Goal: Task Accomplishment & Management: Complete application form

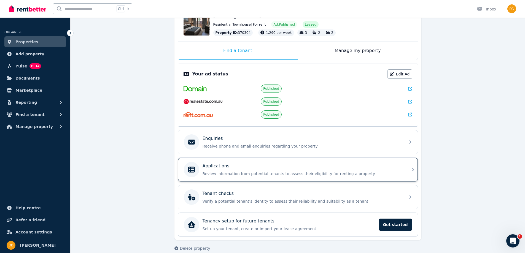
scroll to position [74, 0]
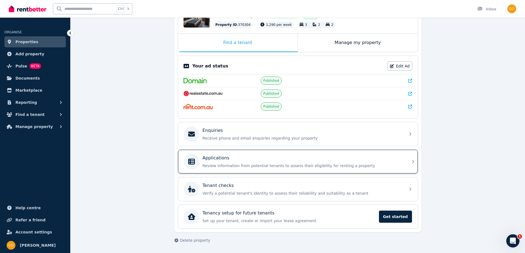
click at [211, 160] on p "Applications" at bounding box center [215, 158] width 27 height 7
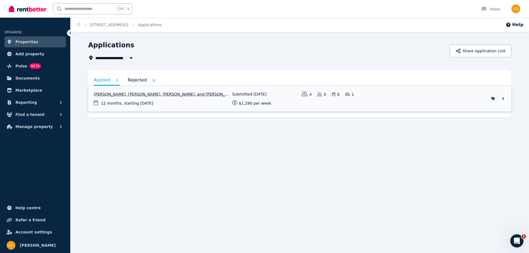
click at [126, 94] on link "View application: Emily Gill, Isaac Patterson, Molly Maclean, and Zahna Kassim" at bounding box center [299, 99] width 423 height 26
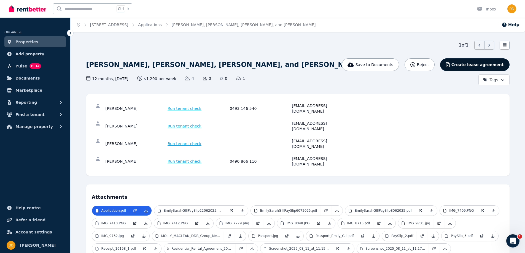
click at [471, 65] on span "Create lease agreement" at bounding box center [477, 65] width 52 height 6
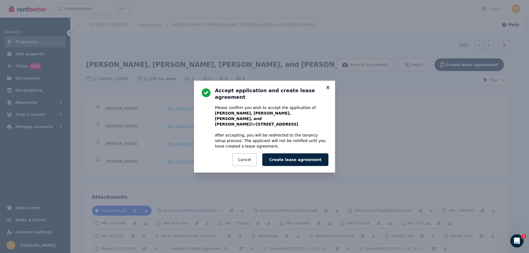
click at [327, 89] on icon at bounding box center [327, 87] width 3 height 3
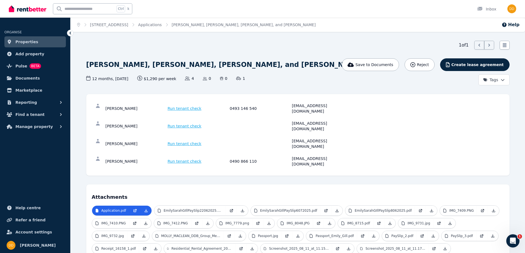
click at [179, 106] on span "Run tenant check" at bounding box center [184, 109] width 34 height 6
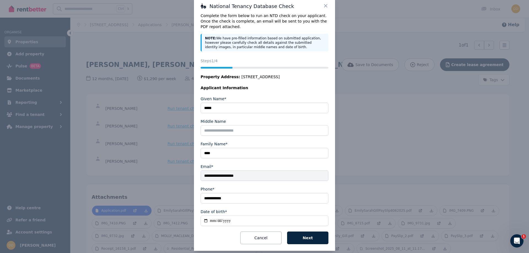
scroll to position [19, 0]
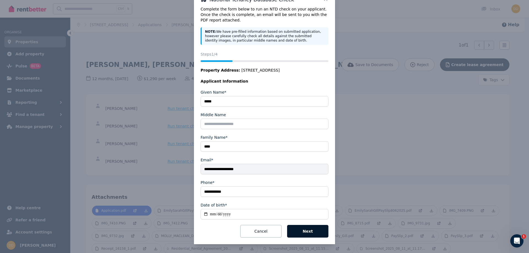
click at [298, 226] on button "Next" at bounding box center [307, 231] width 41 height 13
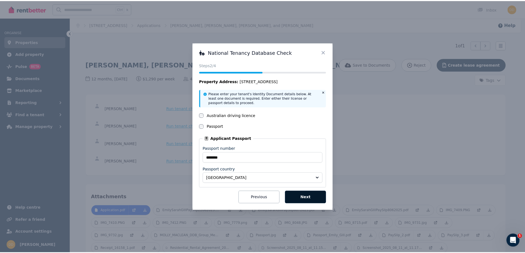
scroll to position [0, 0]
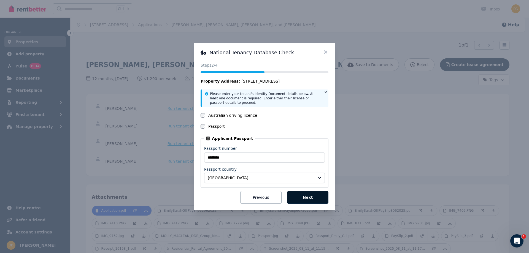
click at [304, 196] on button "Next" at bounding box center [307, 197] width 41 height 13
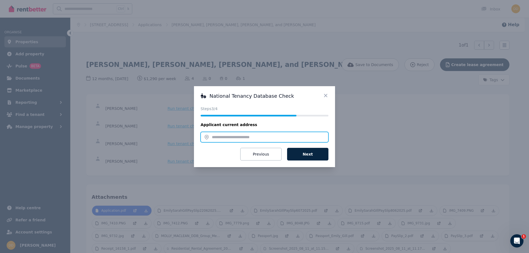
click at [217, 137] on input "text" at bounding box center [264, 137] width 128 height 10
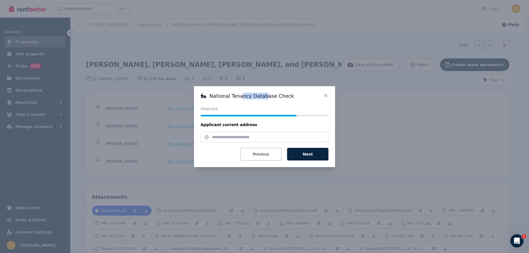
drag, startPoint x: 240, startPoint y: 92, endPoint x: 264, endPoint y: 80, distance: 26.2
click at [264, 80] on div "National Tenancy Database Check Status Steps 3 /4 Applicant current address Pro…" at bounding box center [264, 126] width 529 height 253
click at [247, 97] on h3 "National Tenancy Database Check" at bounding box center [264, 96] width 128 height 7
drag, startPoint x: 231, startPoint y: 90, endPoint x: 252, endPoint y: 89, distance: 20.7
click at [252, 89] on div "National Tenancy Database Check Status Steps 3 /4 Applicant current address Pro…" at bounding box center [264, 126] width 141 height 81
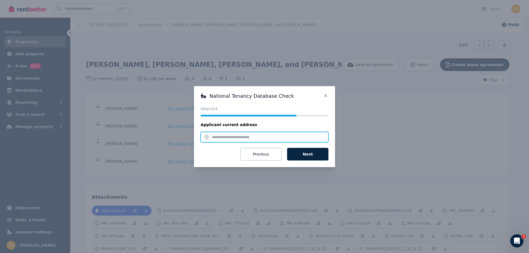
click at [226, 137] on input "text" at bounding box center [264, 137] width 128 height 10
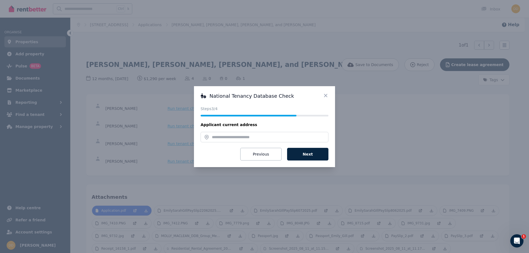
click at [167, 157] on div "National Tenancy Database Check Status Steps 3 /4 Applicant current address Pro…" at bounding box center [264, 126] width 529 height 253
click at [324, 95] on icon at bounding box center [326, 96] width 6 height 6
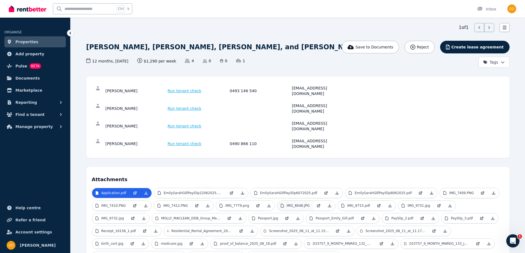
scroll to position [28, 0]
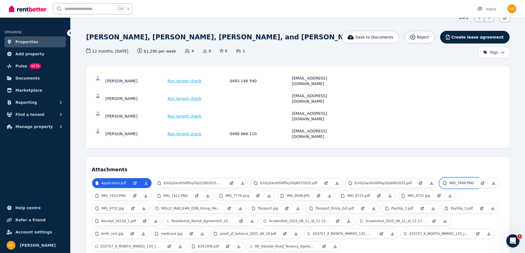
click at [446, 178] on link "IMG_7409.PNG" at bounding box center [457, 183] width 37 height 10
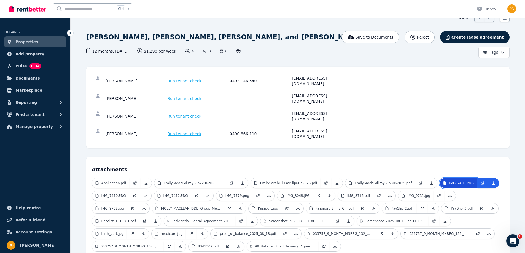
click at [439, 178] on link "IMG_7409.PNG" at bounding box center [457, 183] width 37 height 10
click at [449, 181] on p "IMG_7409.PNG" at bounding box center [461, 183] width 25 height 4
click at [491, 181] on icon at bounding box center [493, 183] width 4 height 4
click at [112, 194] on p "IMG_7410.PNG" at bounding box center [113, 196] width 25 height 4
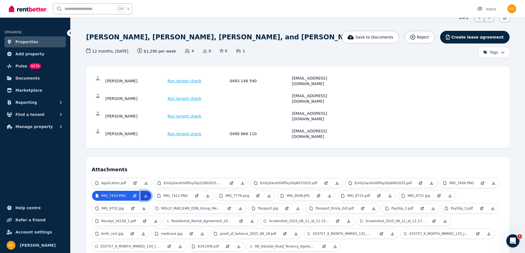
click at [144, 194] on icon at bounding box center [145, 196] width 4 height 4
click at [289, 194] on p "IMG_8048.JPG" at bounding box center [297, 196] width 23 height 4
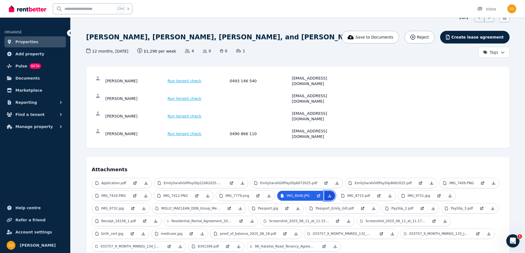
click at [327, 194] on icon at bounding box center [329, 196] width 4 height 4
click at [233, 194] on p "IMG_7779.png" at bounding box center [237, 196] width 24 height 4
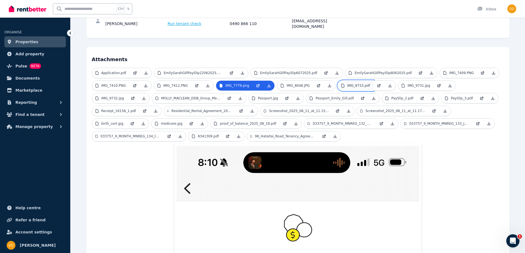
click at [351, 83] on p "IMG_8715.pdf" at bounding box center [358, 85] width 23 height 4
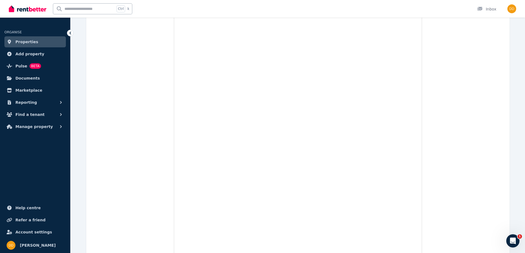
scroll to position [330, 0]
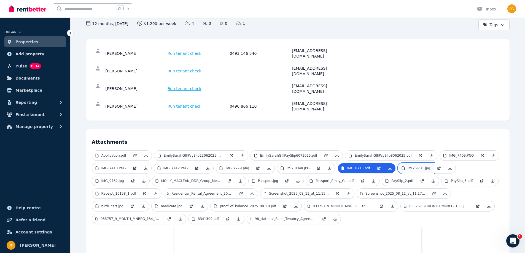
click at [407, 166] on p "IMG_9731.jpg" at bounding box center [418, 168] width 23 height 4
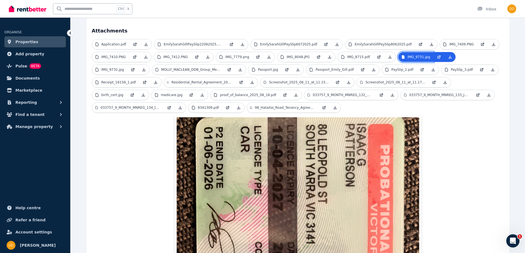
scroll to position [165, 0]
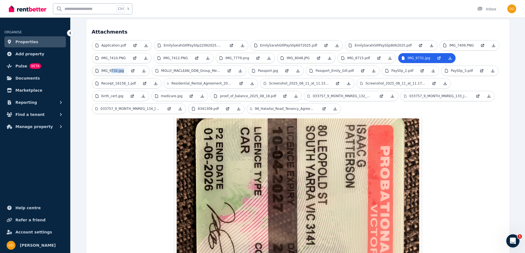
click at [464, 41] on ul "Application.pdf EmilySarahGIllPaySlip22062025.pdf EmilySarahGIllPaySlip6072025.…" at bounding box center [298, 78] width 412 height 76
click at [460, 39] on div at bounding box center [460, 39] width 0 height 0
click at [124, 69] on p "IMG_9732.jpg" at bounding box center [112, 71] width 23 height 4
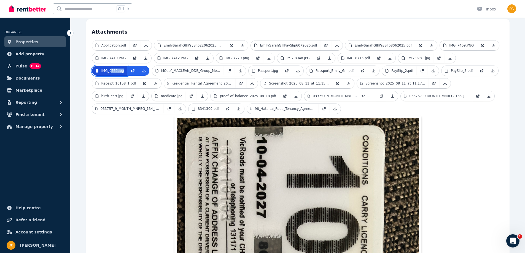
click at [124, 69] on p "IMG_9732.jpg" at bounding box center [112, 71] width 23 height 4
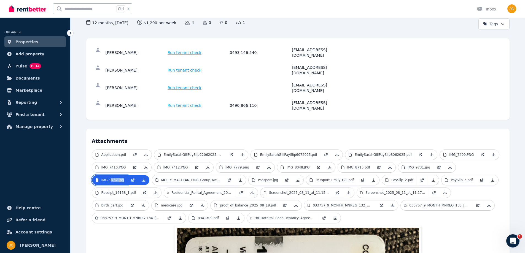
scroll to position [55, 0]
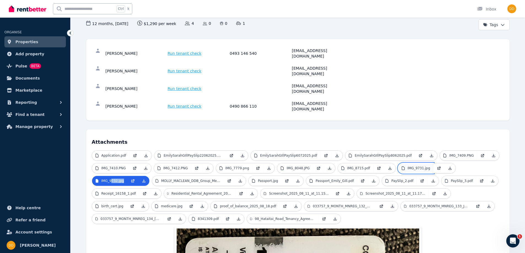
click at [413, 166] on p "IMG_9731.jpg" at bounding box center [418, 168] width 23 height 4
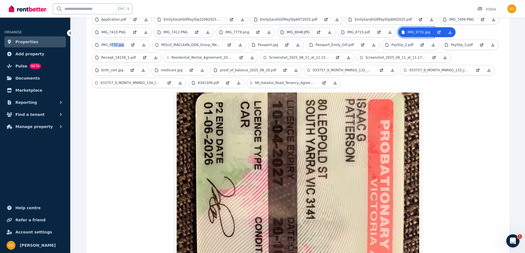
scroll to position [138, 0]
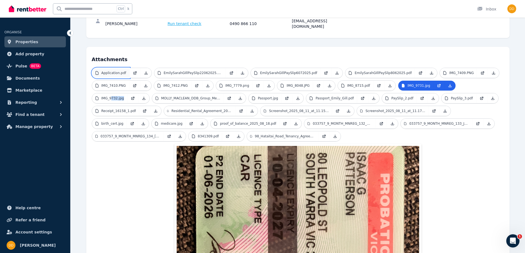
click at [119, 71] on p "Application.pdf" at bounding box center [113, 73] width 25 height 4
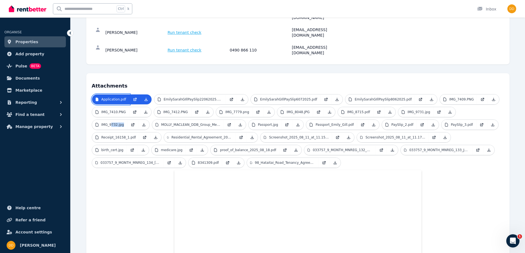
scroll to position [110, 0]
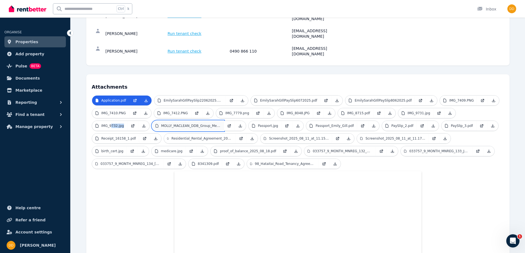
click at [161, 124] on p "MOLLY_MACLEAN_DDB_Group_Mel.pdf" at bounding box center [190, 126] width 59 height 4
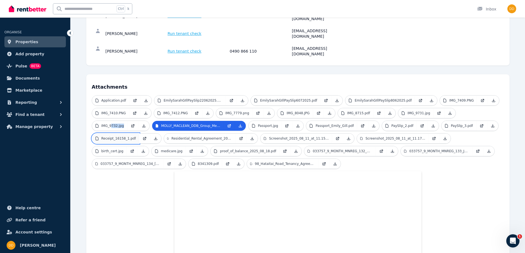
click at [136, 136] on p "Receipt_16158_1.pdf" at bounding box center [118, 138] width 35 height 4
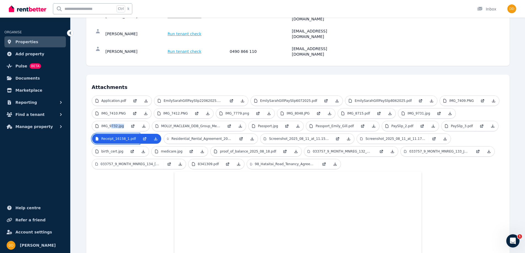
scroll to position [96, 0]
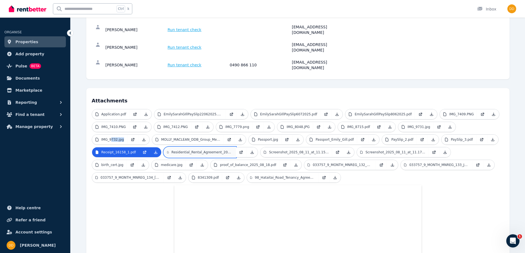
click at [171, 150] on p "Residential_Rental_Agreement_2024_03_25_80_Leopold_Street_.pdf" at bounding box center [201, 152] width 61 height 4
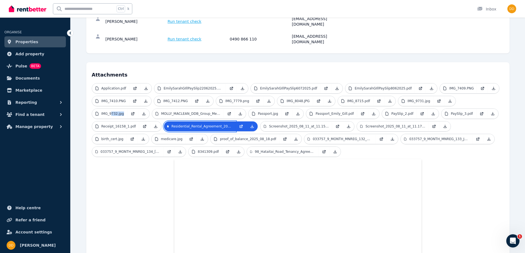
scroll to position [179, 0]
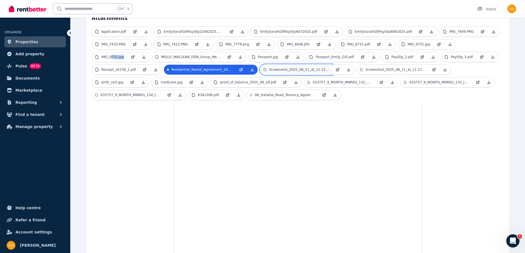
click at [269, 67] on p "Screenshot_2025_08_11_at_11.15.35 am.png" at bounding box center [299, 69] width 60 height 4
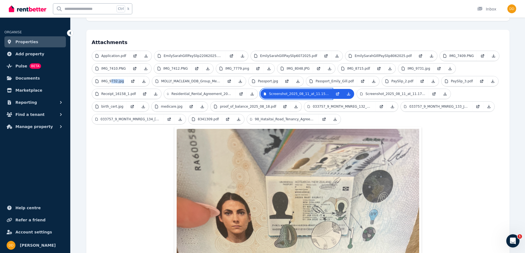
scroll to position [151, 0]
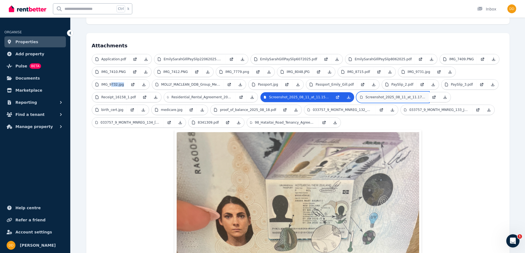
click at [365, 95] on p "Screenshot_2025_08_11_at_11.17.00 am.png" at bounding box center [395, 97] width 60 height 4
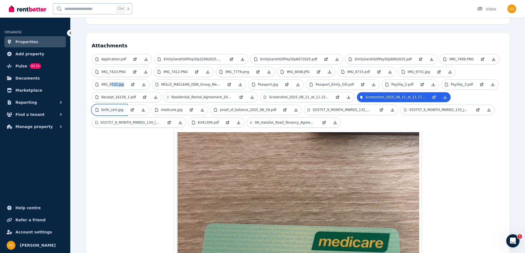
click at [123, 108] on p "birth_cert.jpg" at bounding box center [112, 110] width 22 height 4
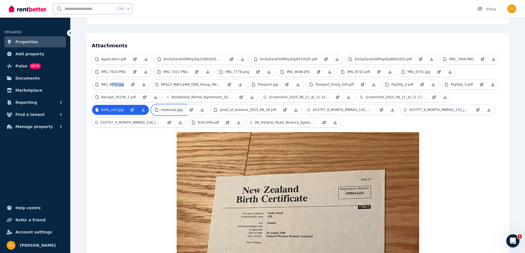
click at [182, 108] on p "medicare.jpg" at bounding box center [171, 110] width 21 height 4
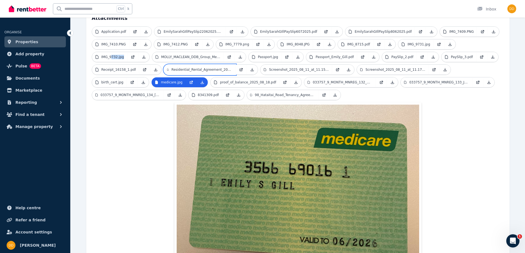
click at [164, 65] on link "Residential_Rental_Agreement_2024_03_25_80_Leopold_Street_.pdf" at bounding box center [200, 70] width 72 height 10
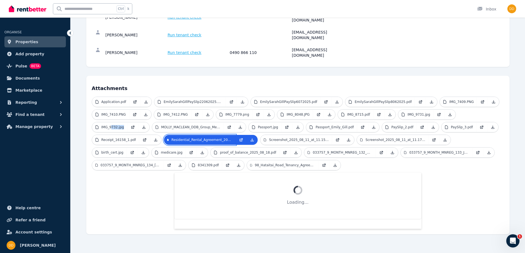
scroll to position [87, 0]
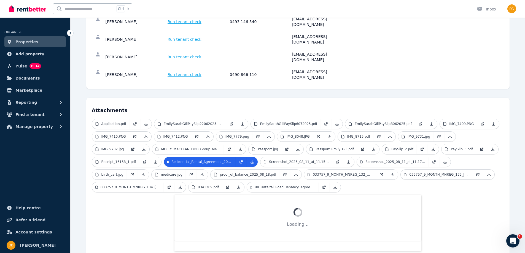
click at [124, 69] on div "[PERSON_NAME]" at bounding box center [135, 74] width 61 height 11
click at [220, 172] on p "proof_of_balance_2025_08_18.pdf" at bounding box center [248, 174] width 56 height 4
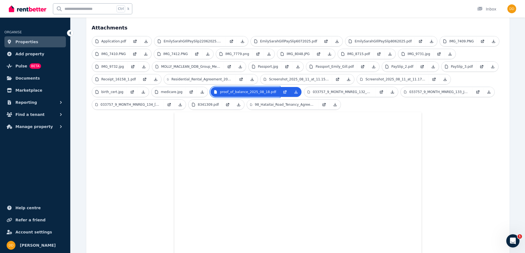
scroll to position [142, 0]
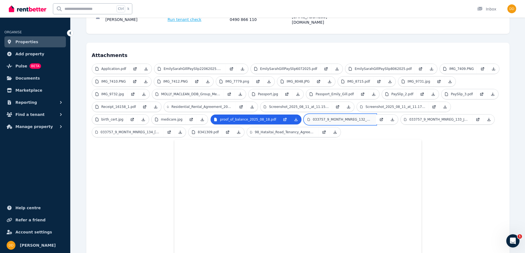
click at [313, 117] on p "033757_9_MONTH_MNREG_132_May_2025.pdf" at bounding box center [343, 119] width 60 height 4
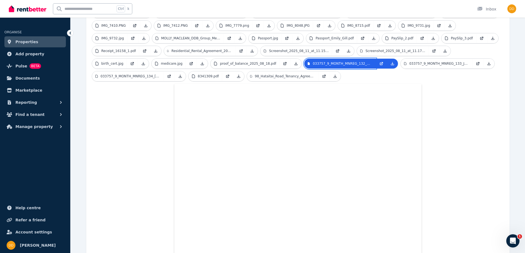
scroll to position [142, 0]
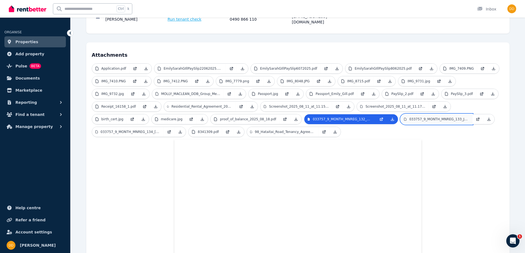
click at [409, 117] on p "033757_9_MONTH_MNREG_133_Jun_2025.pdf" at bounding box center [439, 119] width 60 height 4
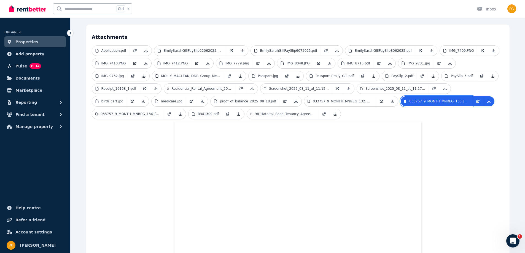
scroll to position [170, 0]
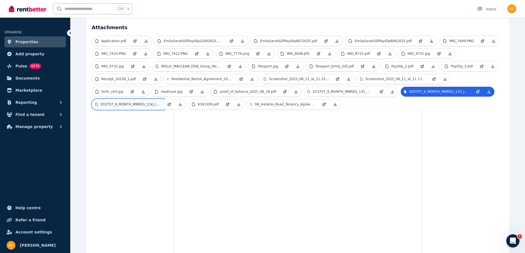
click at [164, 99] on link "033757_9_MONTH_MNREG_134_[DATE].pdf" at bounding box center [128, 104] width 72 height 10
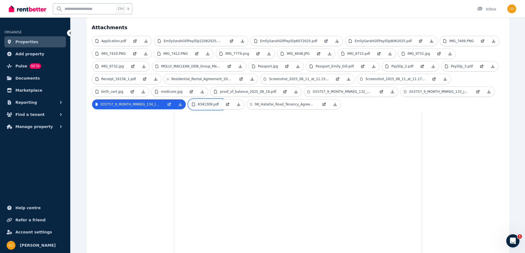
click at [198, 102] on p "8341309.pdf" at bounding box center [208, 104] width 21 height 4
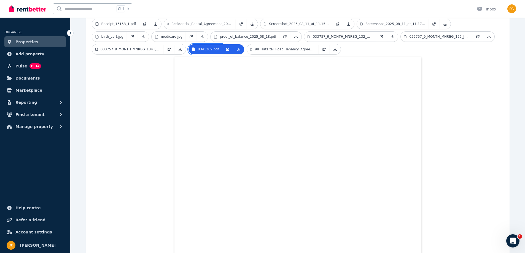
scroll to position [197, 0]
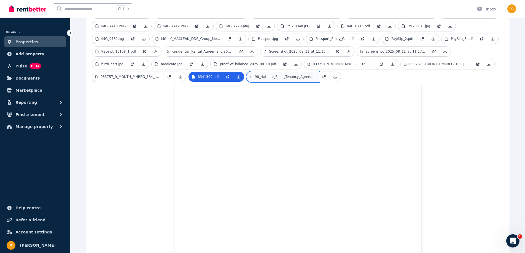
click at [255, 75] on p "98_Hataitai_Road_Tenancy_Agreement_Kassim_et_al.pdf" at bounding box center [285, 77] width 61 height 4
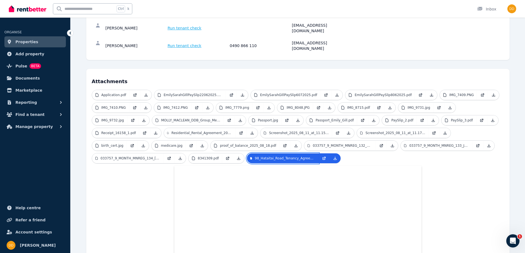
scroll to position [115, 0]
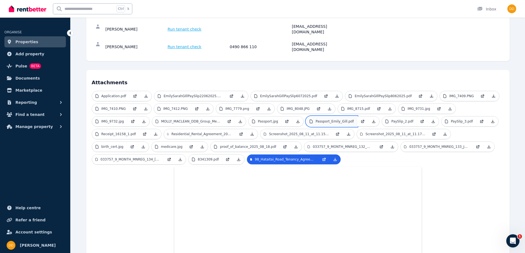
click at [315, 119] on p "Passport_Emily_Gill.pdf" at bounding box center [334, 121] width 38 height 4
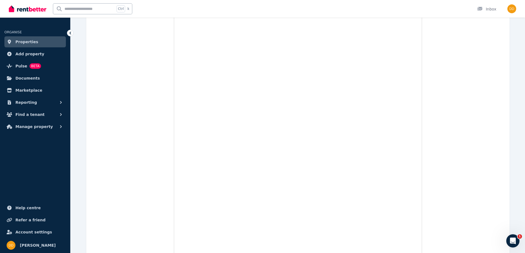
scroll to position [335, 0]
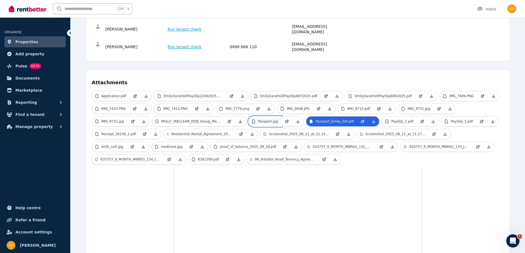
click at [258, 119] on p "Passport.jpg" at bounding box center [268, 121] width 20 height 4
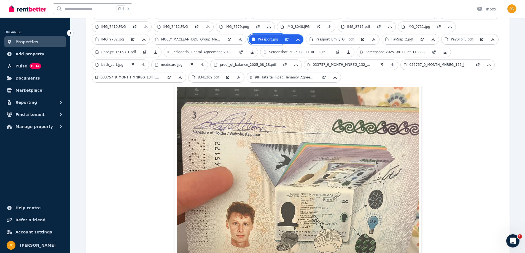
scroll to position [197, 0]
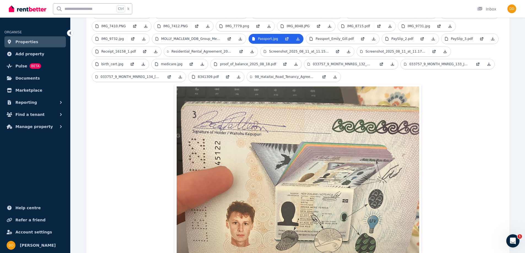
click at [317, 189] on img at bounding box center [298, 247] width 242 height 323
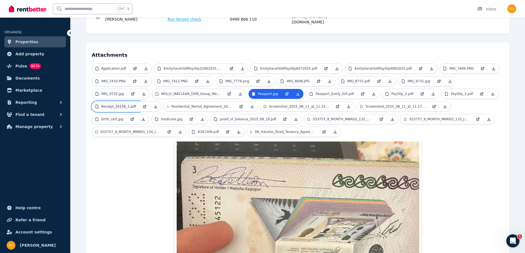
click at [136, 104] on p "Receipt_16158_1.pdf" at bounding box center [118, 106] width 35 height 4
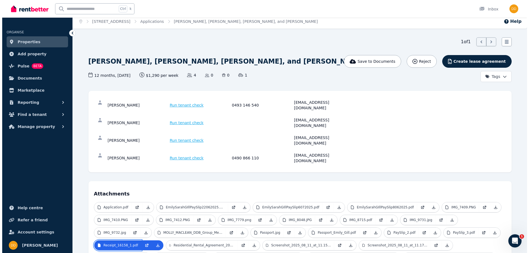
scroll to position [0, 0]
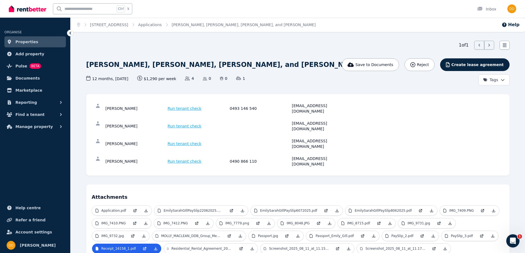
click at [174, 106] on span "Run tenant check" at bounding box center [184, 109] width 34 height 6
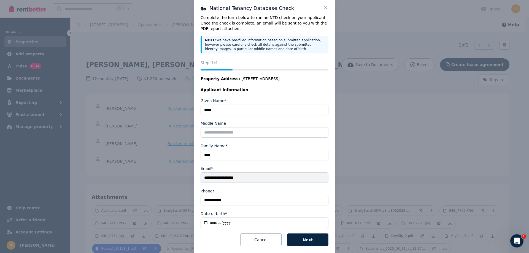
scroll to position [19, 0]
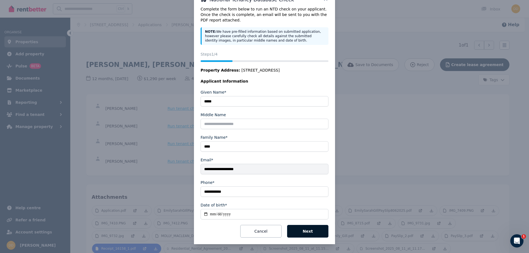
click at [304, 233] on button "Next" at bounding box center [307, 231] width 41 height 13
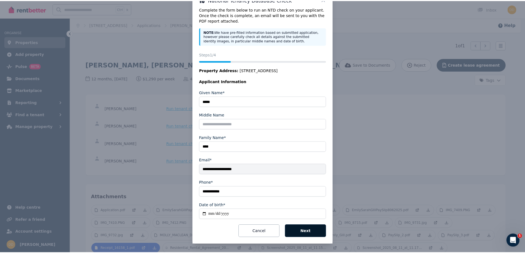
scroll to position [0, 0]
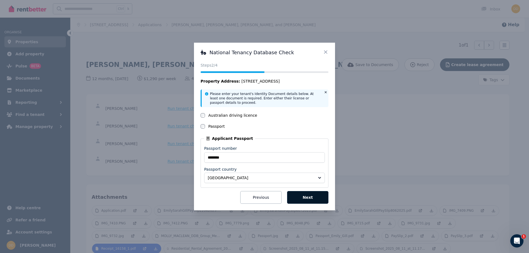
click at [310, 198] on button "Next" at bounding box center [307, 197] width 41 height 13
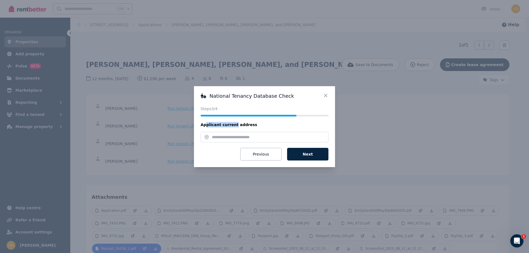
drag, startPoint x: 206, startPoint y: 125, endPoint x: 233, endPoint y: 125, distance: 26.7
click at [232, 126] on legend "Applicant current address" at bounding box center [264, 125] width 128 height 6
click at [233, 125] on legend "Applicant current address" at bounding box center [264, 125] width 128 height 6
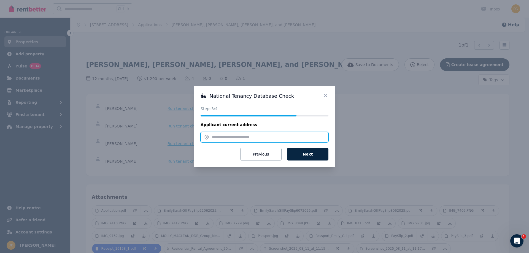
click at [224, 136] on input "text" at bounding box center [264, 137] width 128 height 10
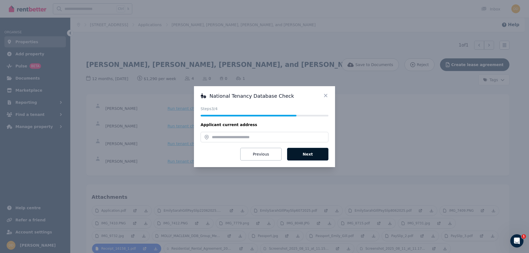
click at [302, 154] on button "Next" at bounding box center [307, 154] width 41 height 13
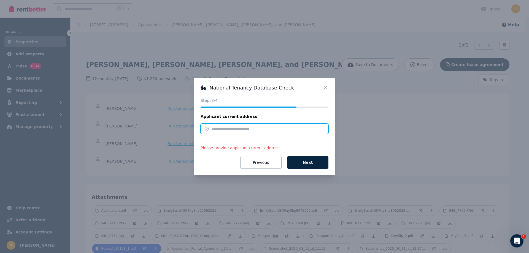
click at [216, 127] on input "text" at bounding box center [264, 129] width 128 height 10
click at [325, 87] on icon at bounding box center [325, 86] width 3 height 3
